Goal: Navigation & Orientation: Find specific page/section

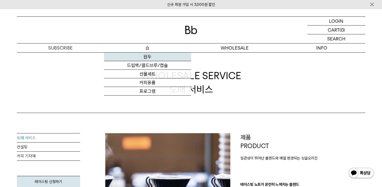
click at [149, 58] on link "원두" at bounding box center [147, 56] width 87 height 9
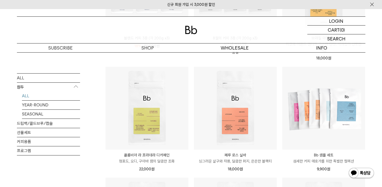
scroll to position [76, 0]
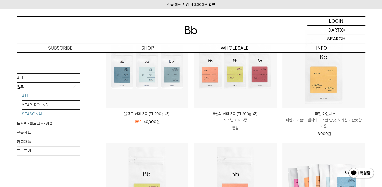
click at [37, 112] on link "SEASONAL" at bounding box center [51, 113] width 58 height 9
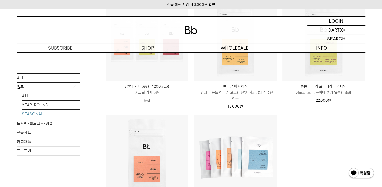
scroll to position [101, 0]
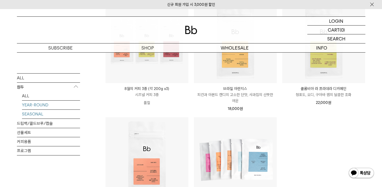
click at [26, 105] on link "YEAR-ROUND" at bounding box center [51, 104] width 58 height 9
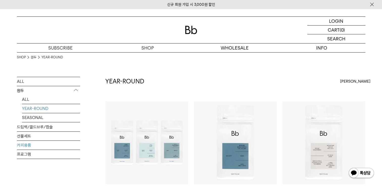
click at [29, 143] on link "커피용품" at bounding box center [48, 144] width 63 height 9
